Goal: Information Seeking & Learning: Check status

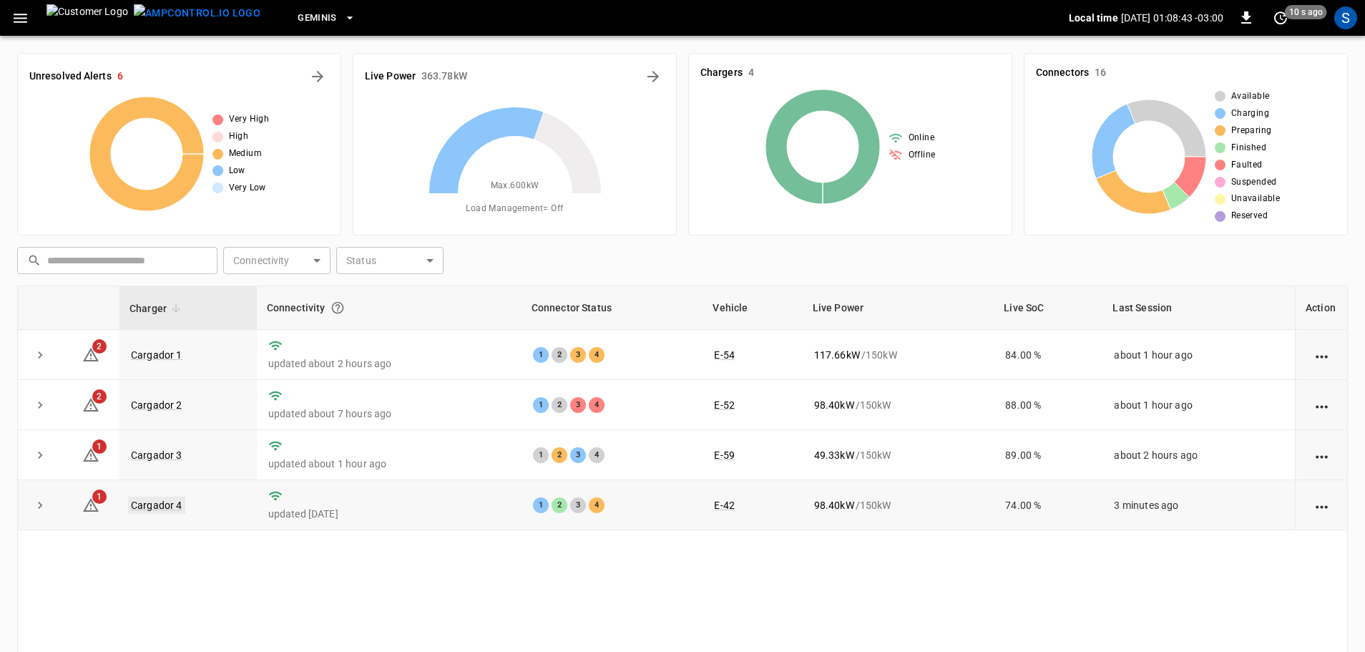
click at [173, 507] on link "Cargador 4" at bounding box center [156, 504] width 57 height 17
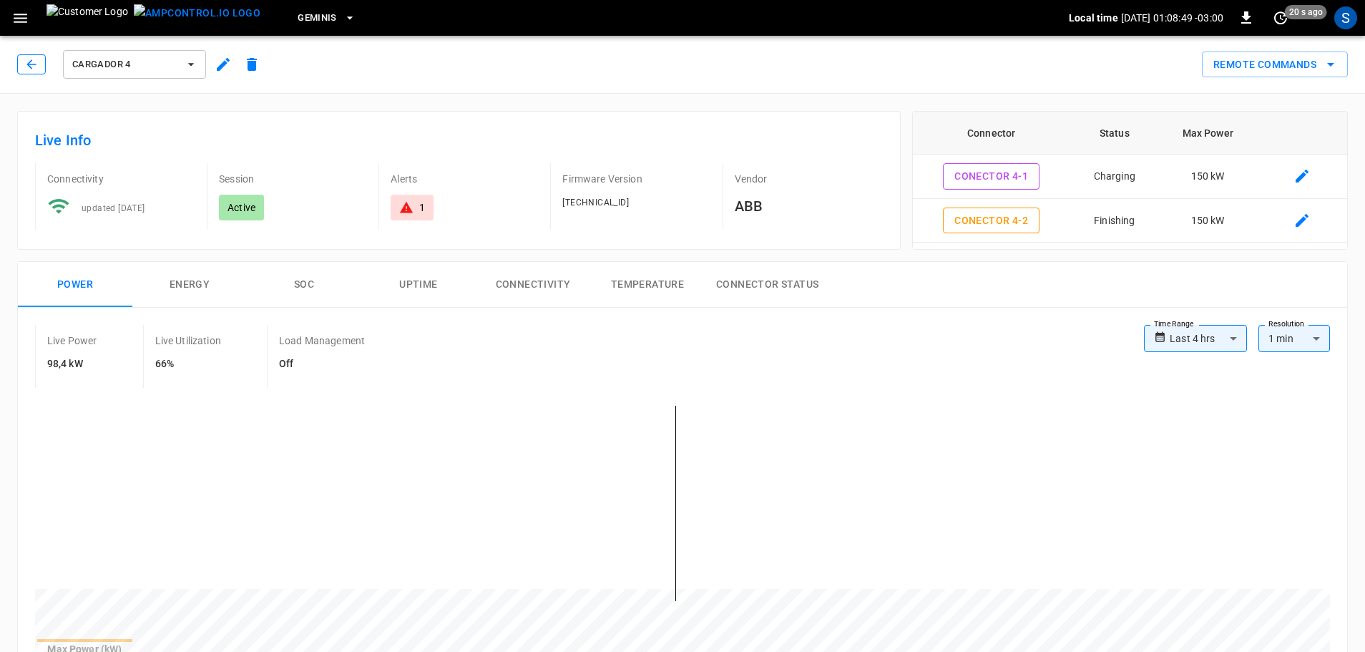
click at [44, 74] on button "button" at bounding box center [31, 64] width 29 height 20
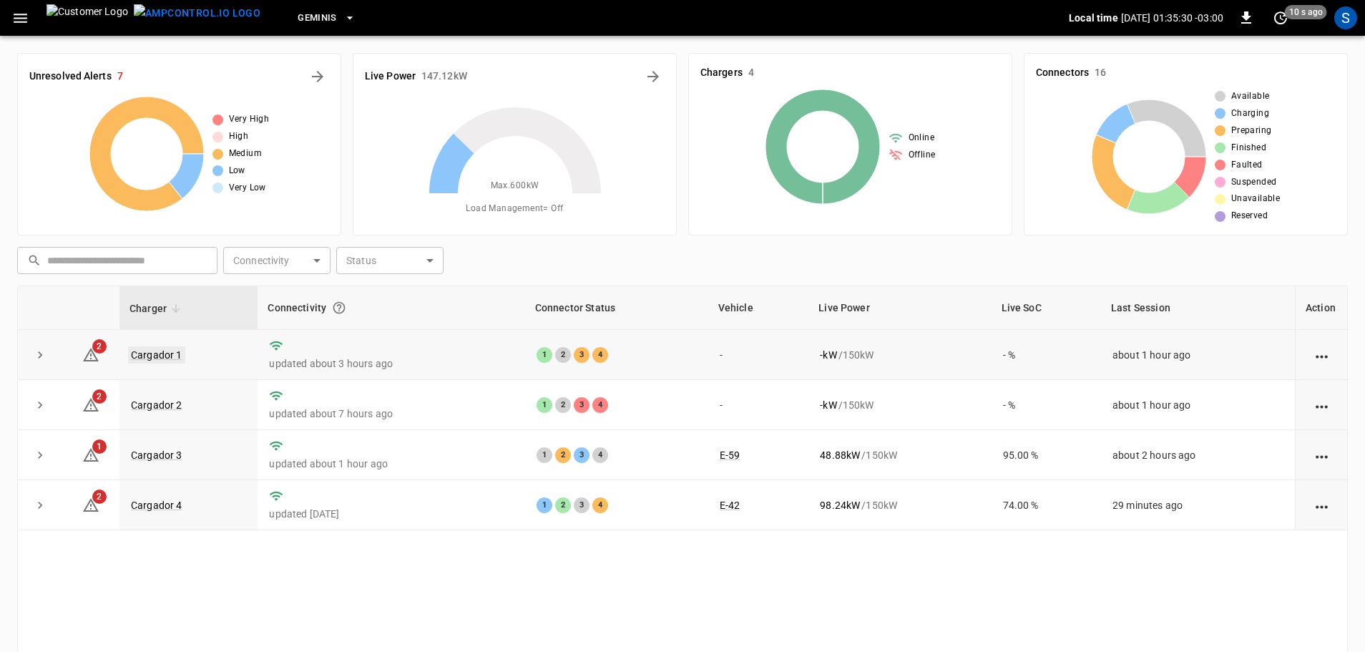
click at [175, 358] on link "Cargador 1" at bounding box center [156, 354] width 57 height 17
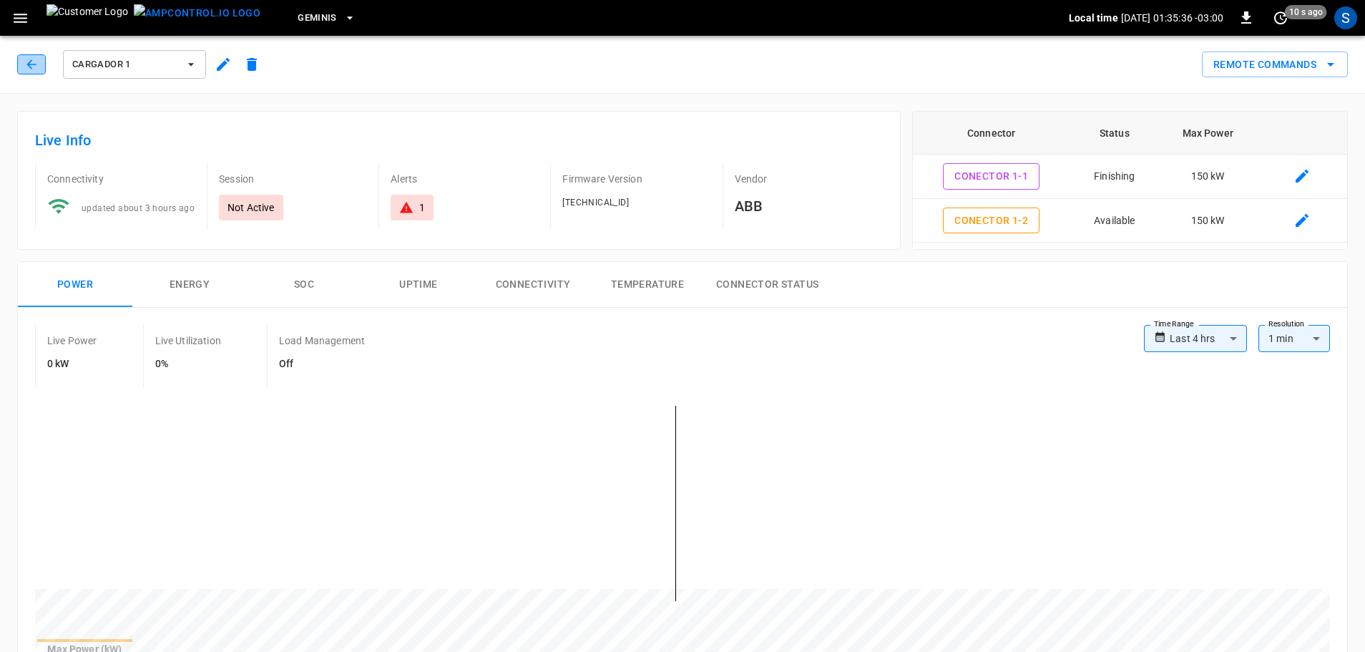
click at [25, 69] on icon "button" at bounding box center [31, 64] width 14 height 14
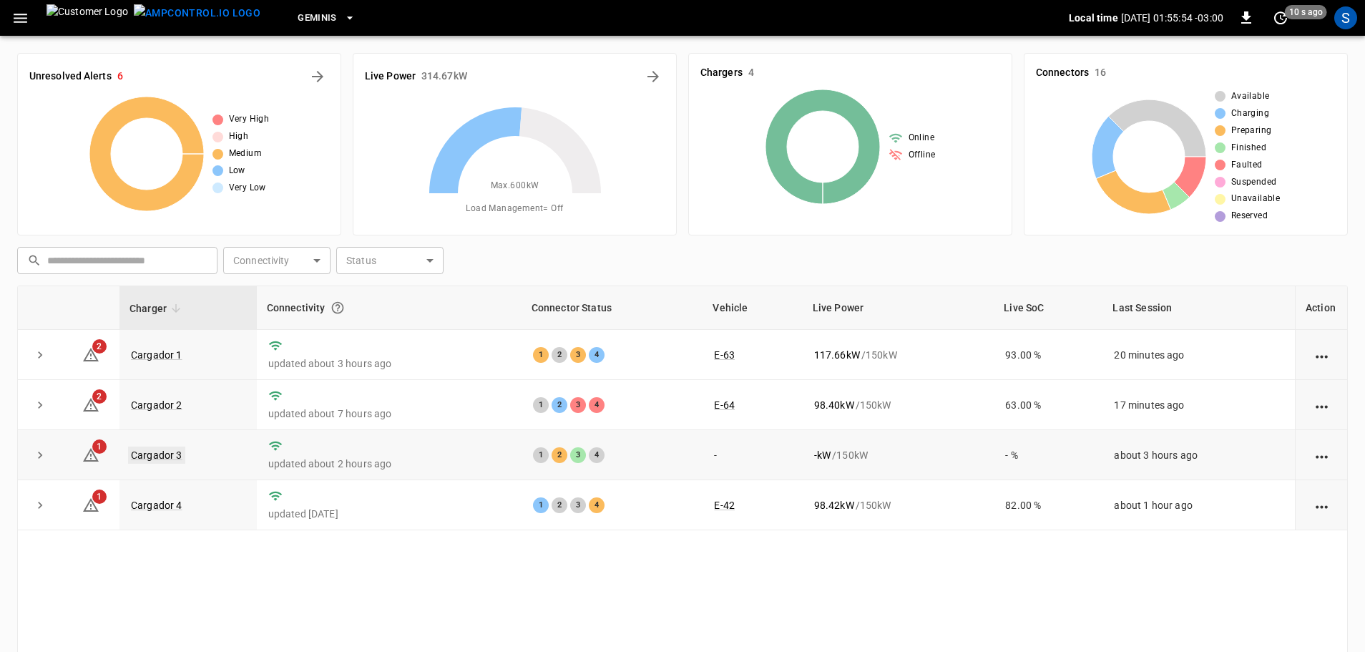
click at [143, 456] on link "Cargador 3" at bounding box center [156, 454] width 57 height 17
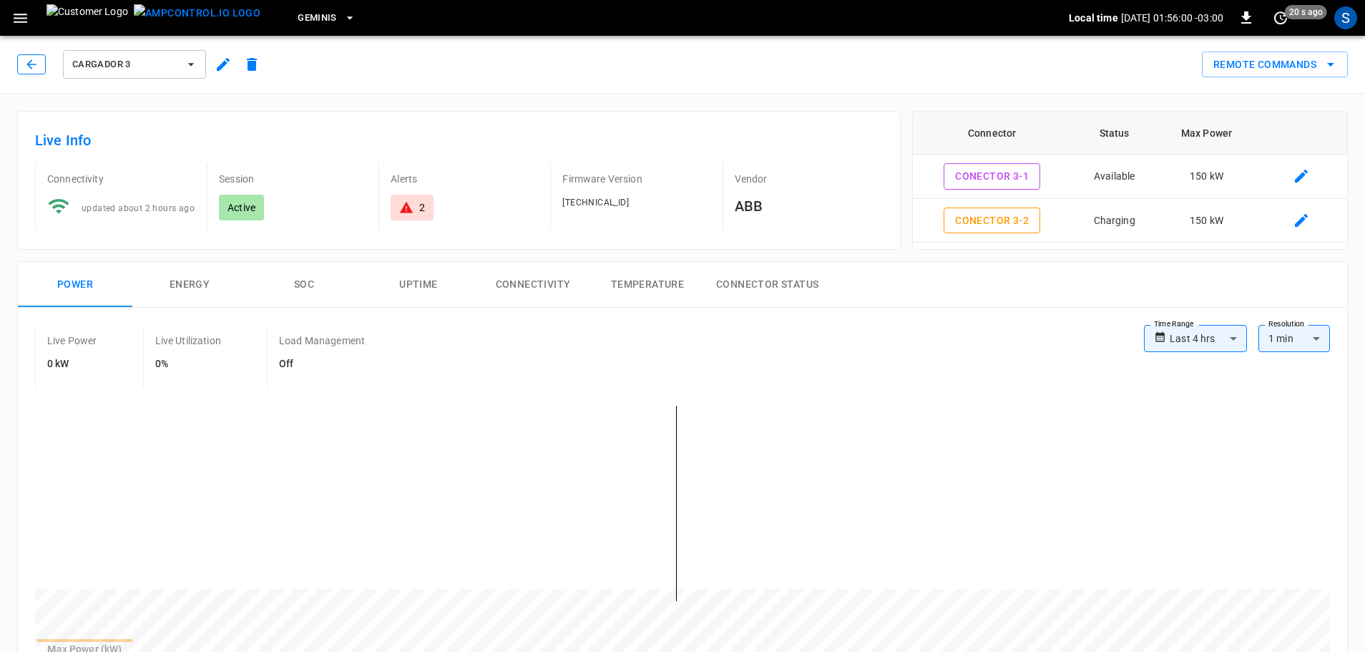
click at [39, 69] on button "button" at bounding box center [31, 64] width 29 height 20
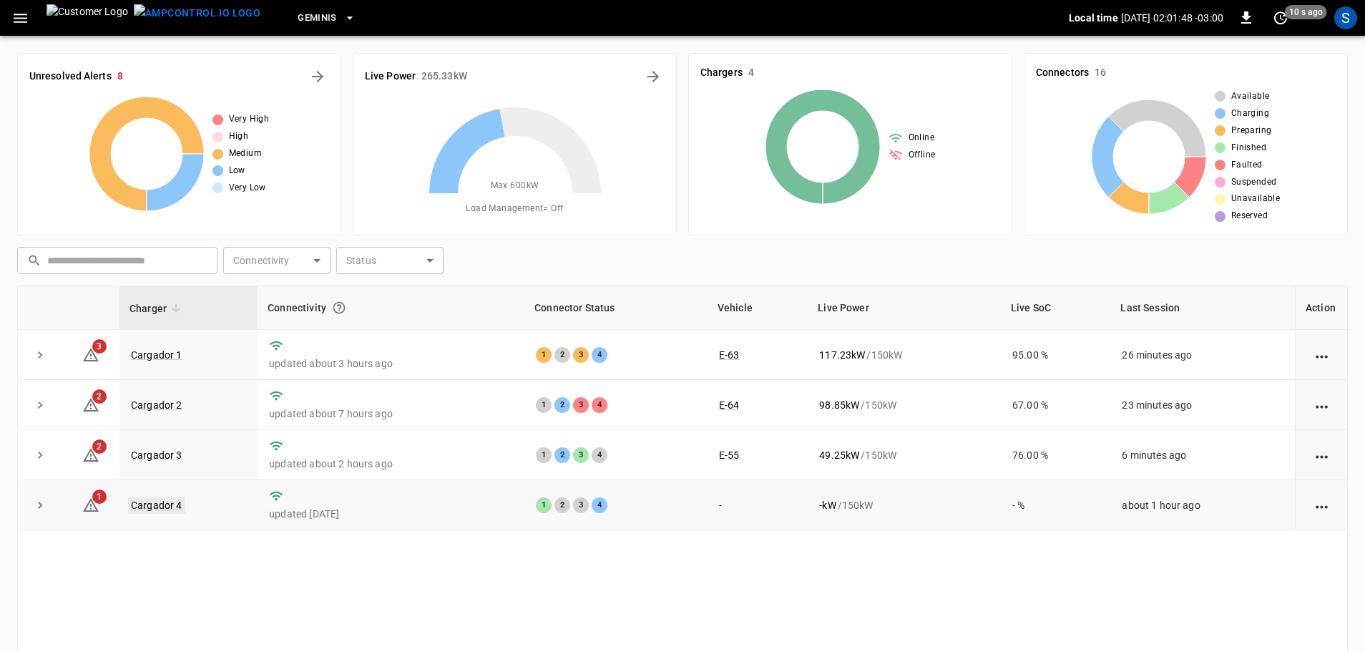
click at [159, 506] on link "Cargador 4" at bounding box center [156, 504] width 57 height 17
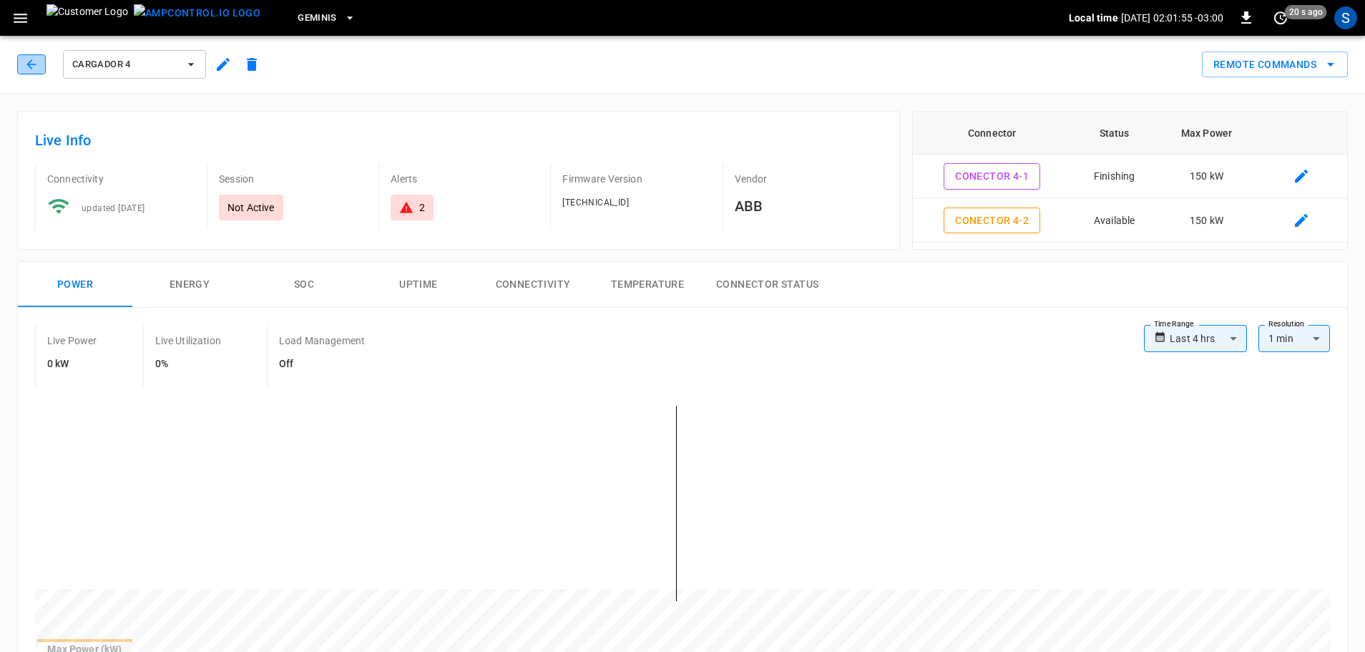
click at [27, 68] on icon "button" at bounding box center [31, 64] width 14 height 14
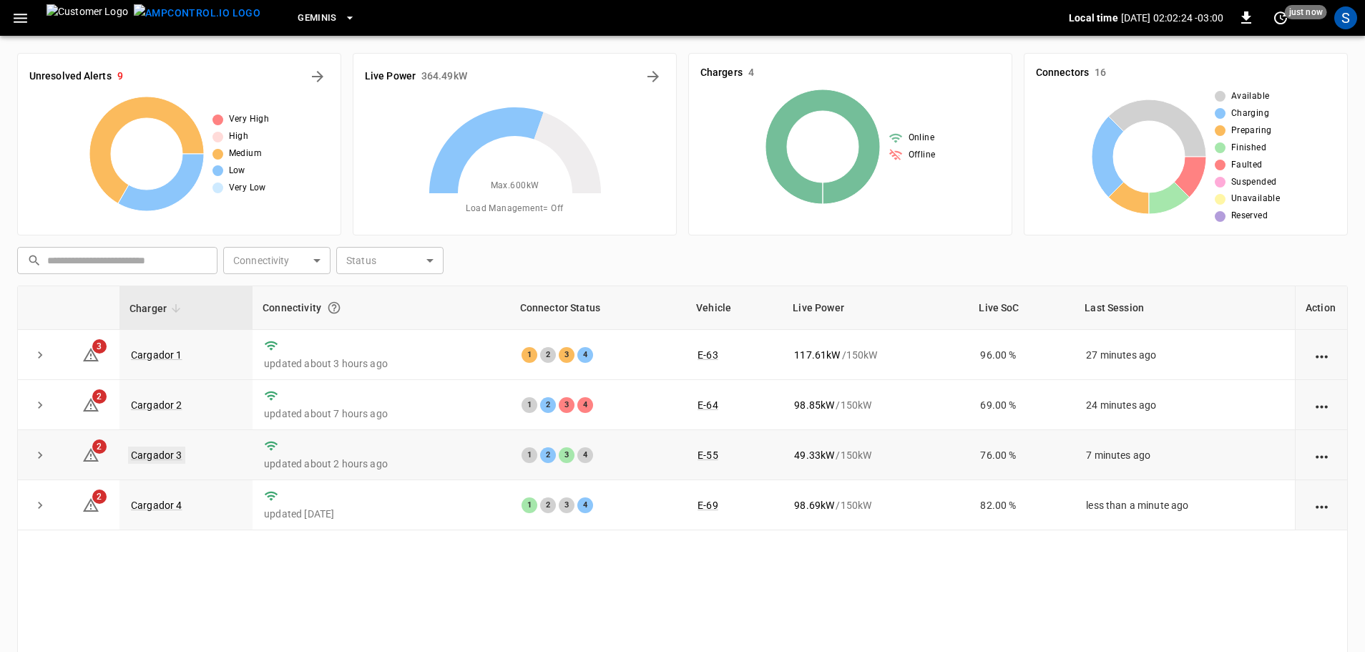
click at [150, 456] on link "Cargador 3" at bounding box center [156, 454] width 57 height 17
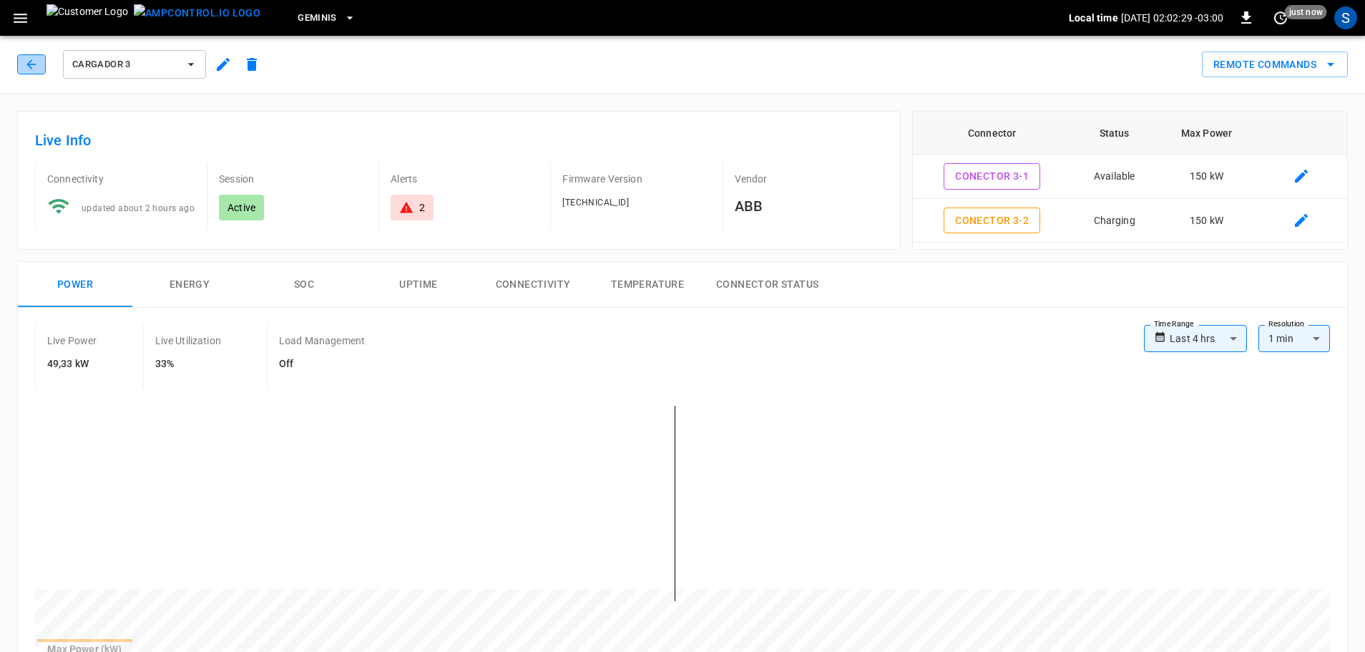
click at [41, 60] on button "button" at bounding box center [31, 64] width 29 height 20
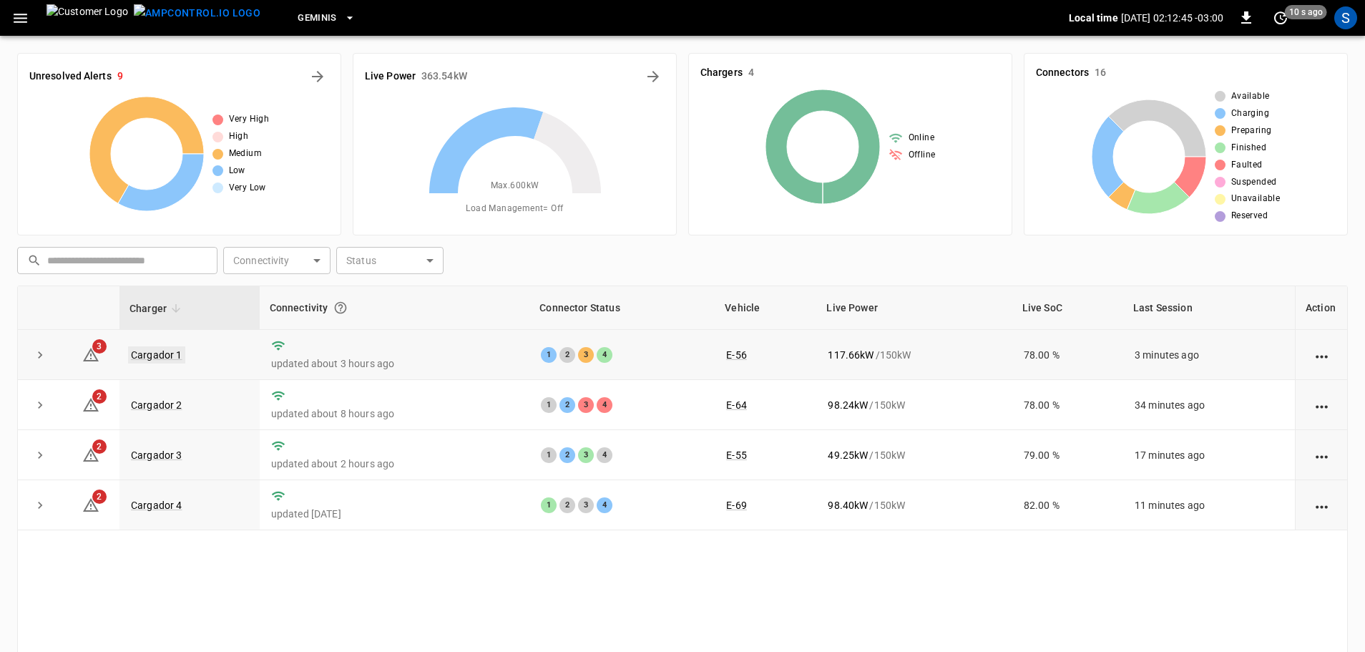
click at [175, 359] on link "Cargador 1" at bounding box center [156, 354] width 57 height 17
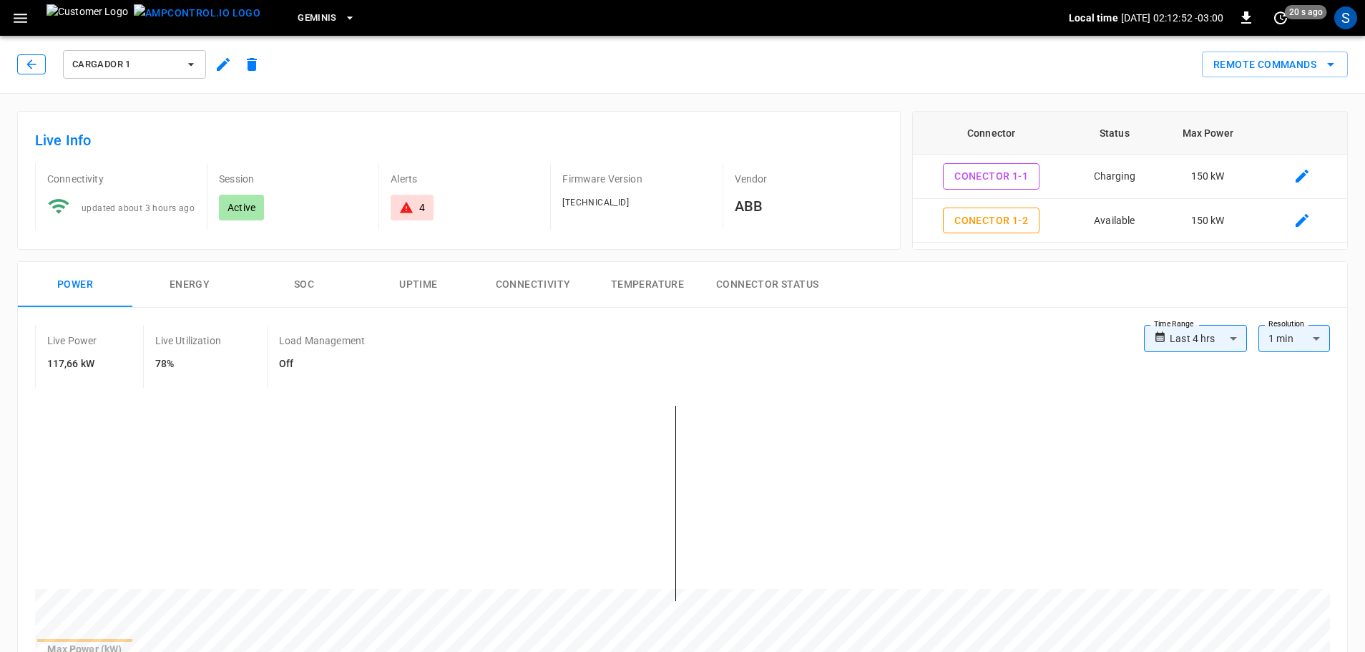
click at [36, 65] on icon "button" at bounding box center [31, 64] width 14 height 14
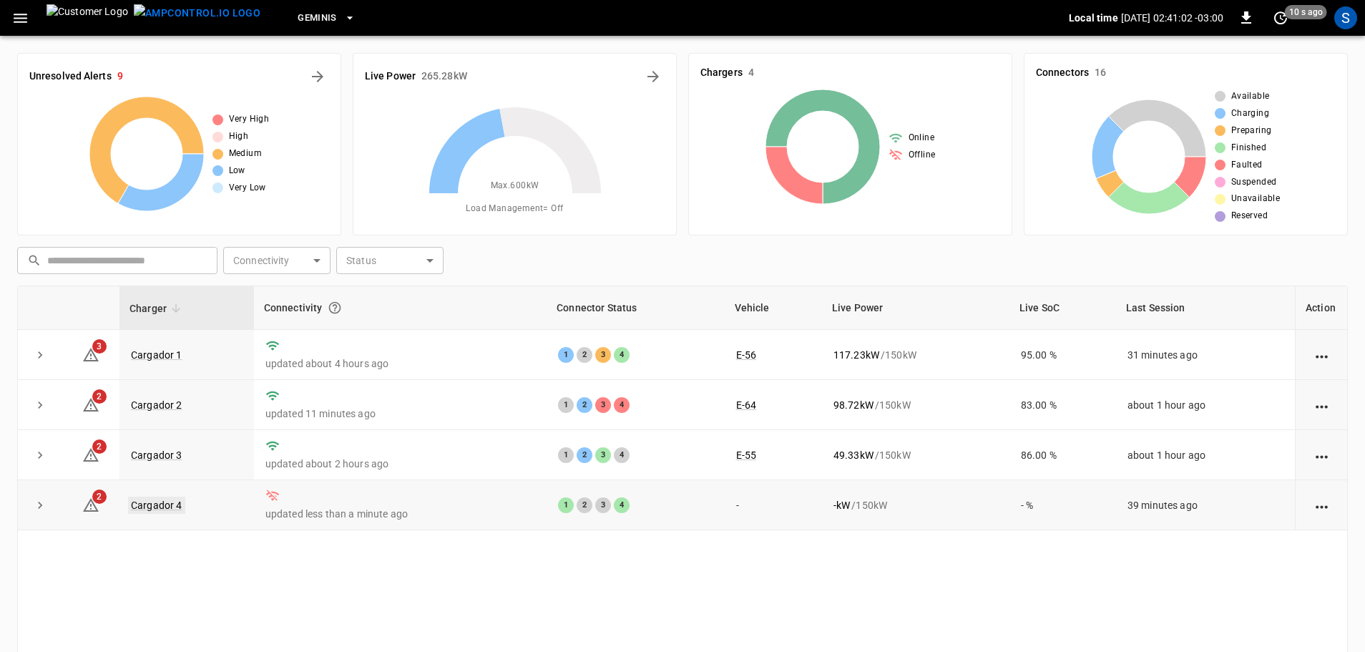
click at [156, 511] on link "Cargador 4" at bounding box center [156, 504] width 57 height 17
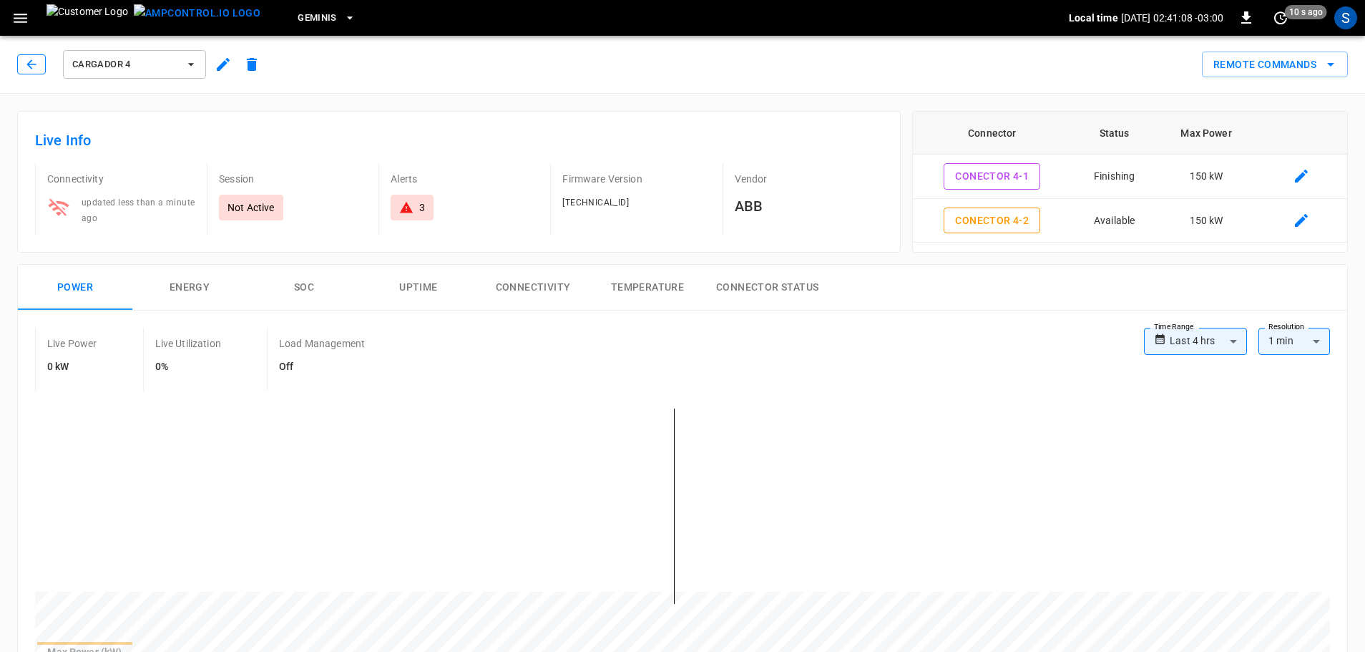
click at [40, 64] on button "button" at bounding box center [31, 64] width 29 height 20
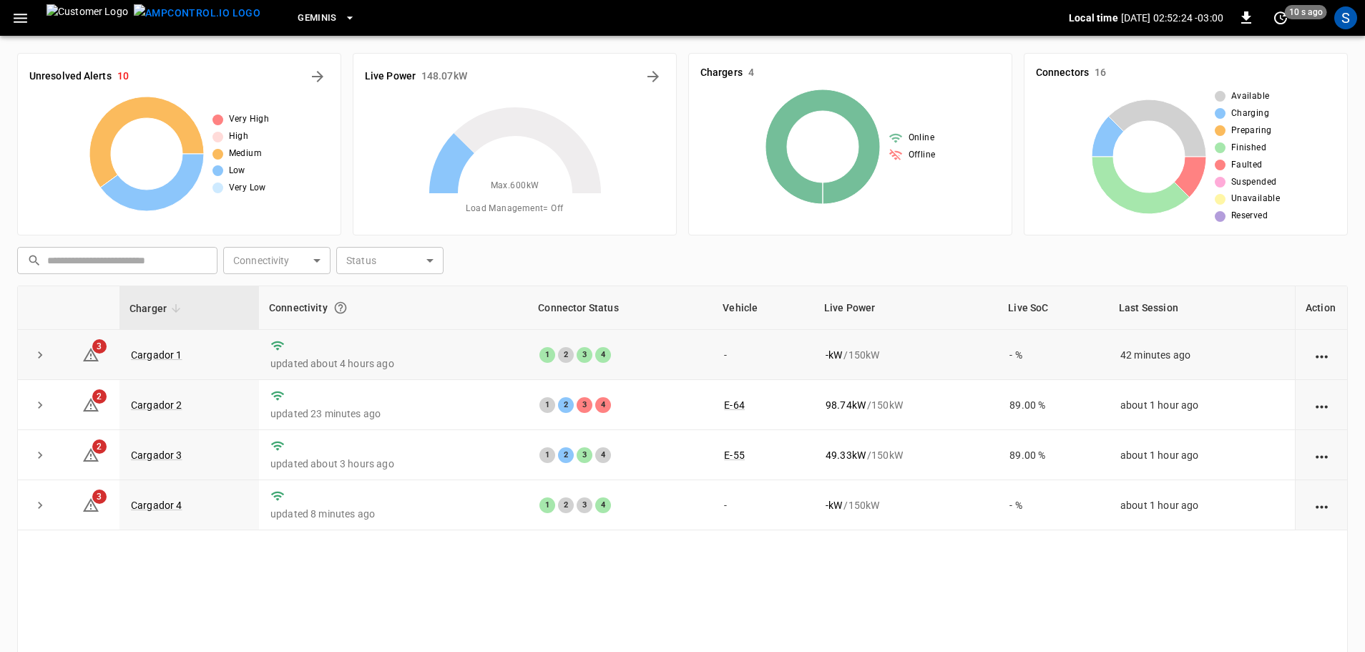
click at [167, 347] on td "Cargador 1" at bounding box center [188, 355] width 139 height 50
click at [169, 350] on link "Cargador 1" at bounding box center [156, 354] width 57 height 17
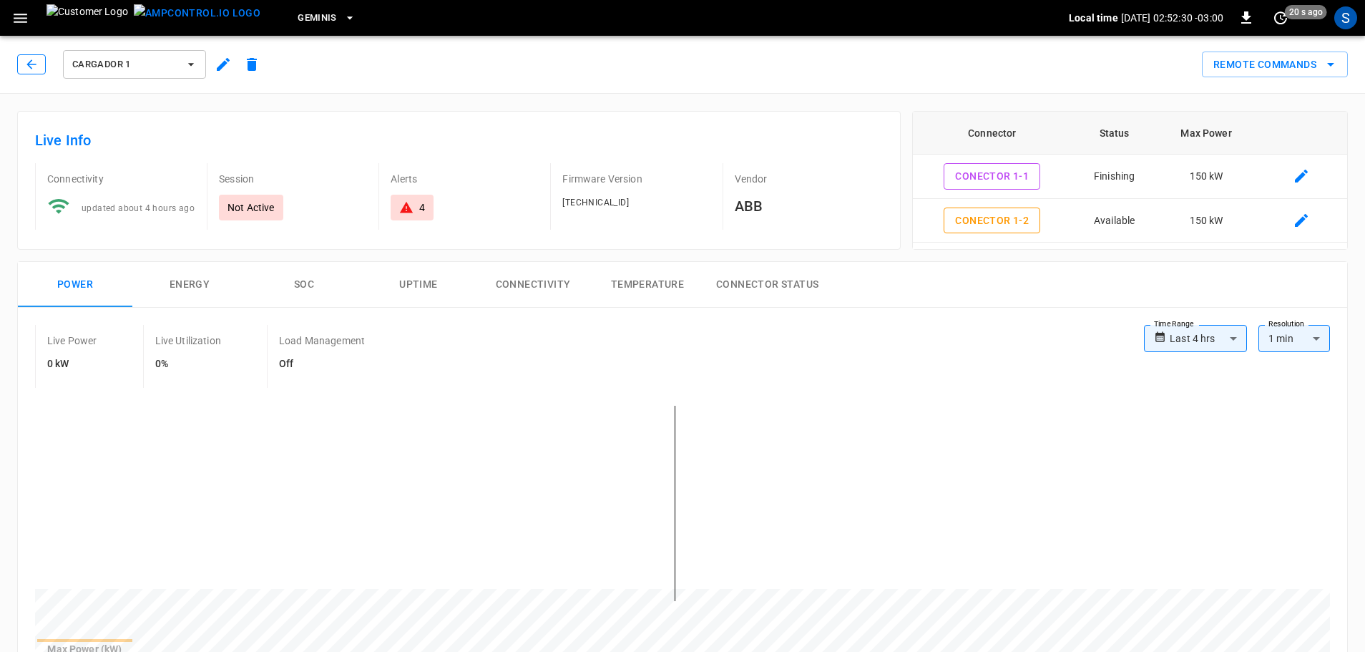
click at [24, 59] on button "button" at bounding box center [31, 64] width 29 height 20
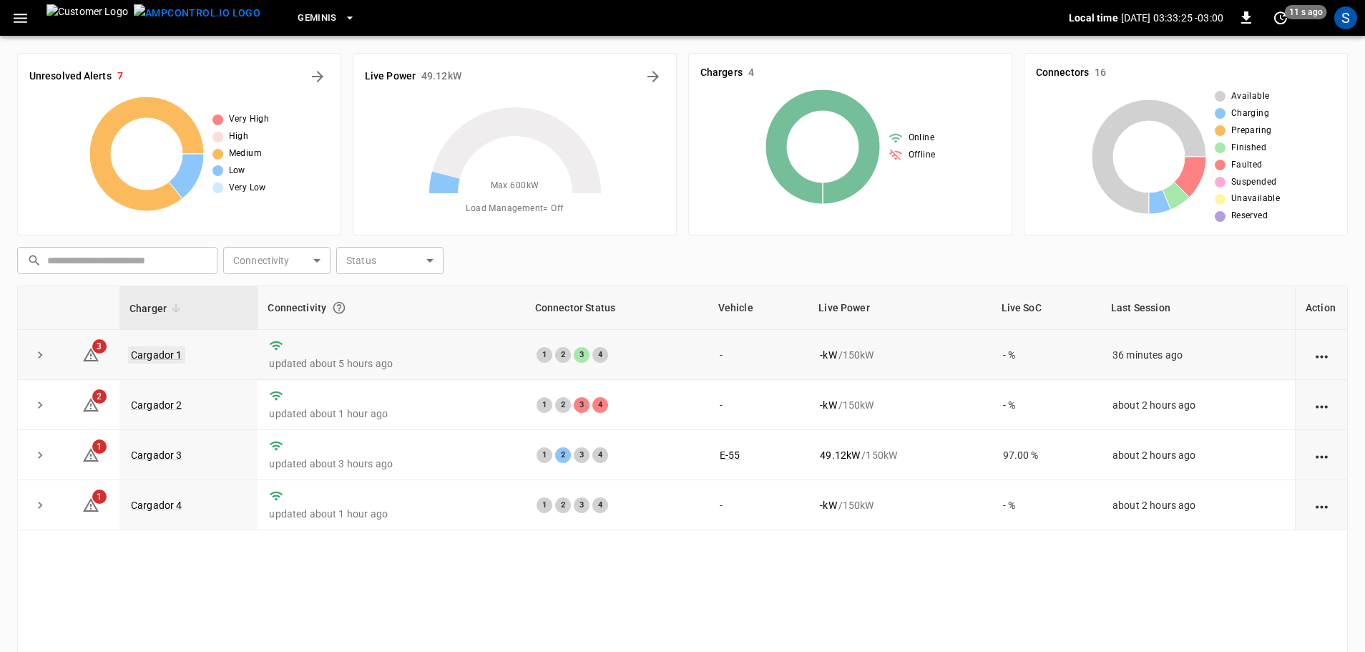
click at [167, 350] on link "Cargador 1" at bounding box center [156, 354] width 57 height 17
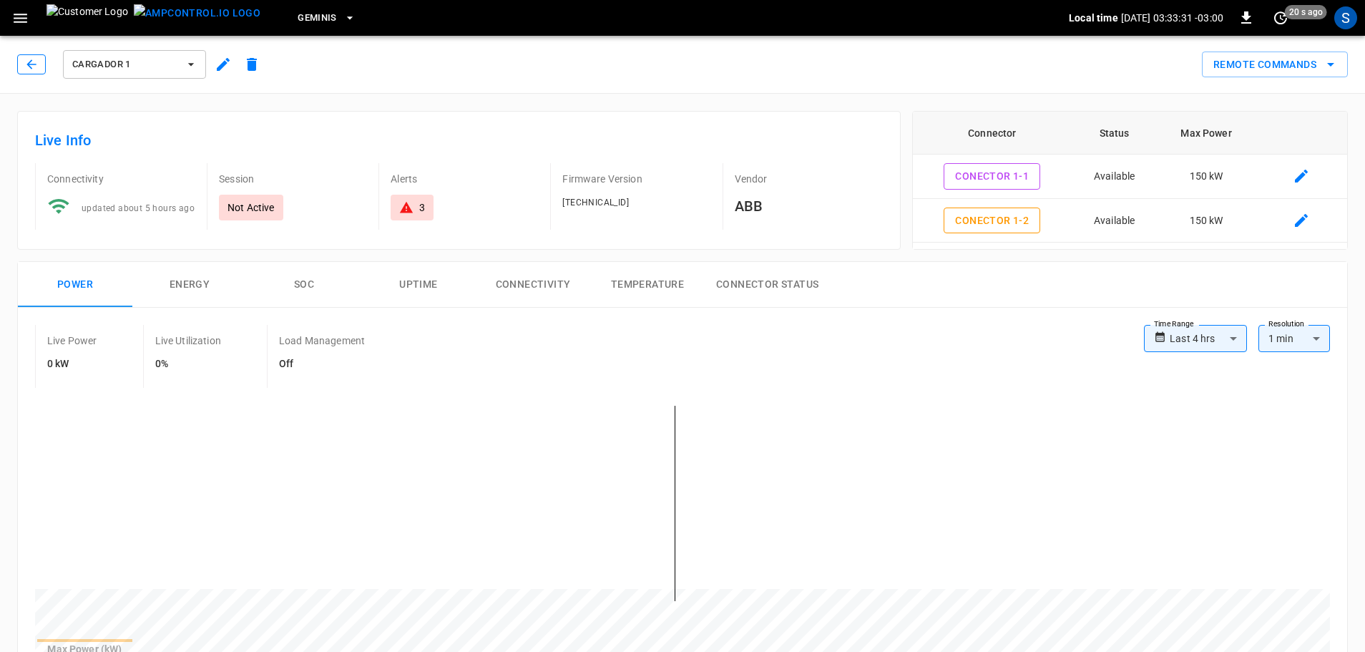
click at [31, 66] on icon "button" at bounding box center [31, 64] width 14 height 14
